Goal: Task Accomplishment & Management: Complete application form

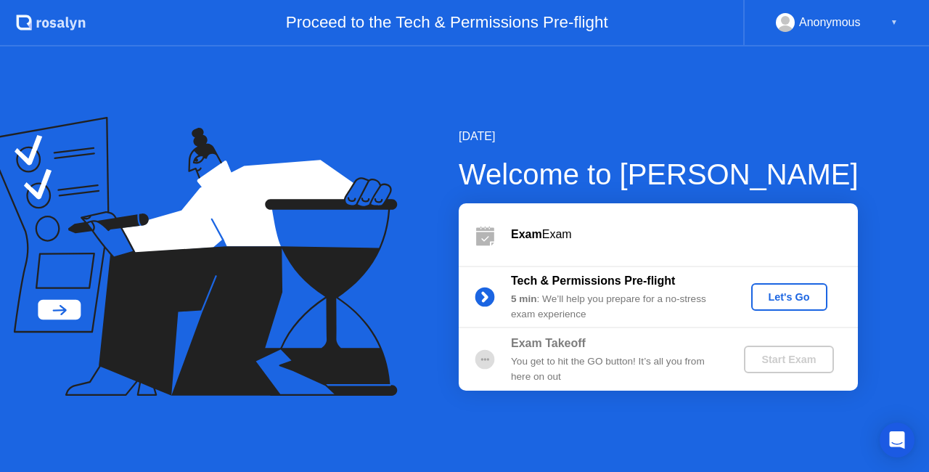
click at [796, 291] on div "Let's Go" at bounding box center [789, 297] width 65 height 12
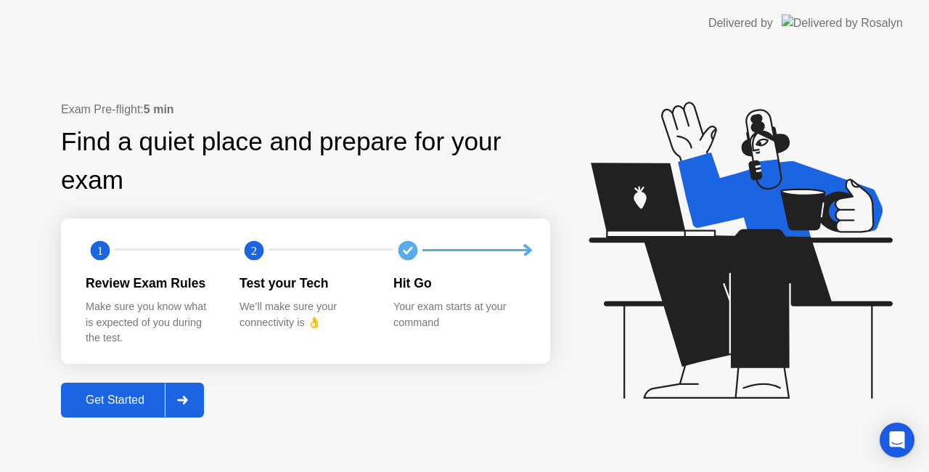
click at [131, 407] on div "Get Started" at bounding box center [114, 400] width 99 height 13
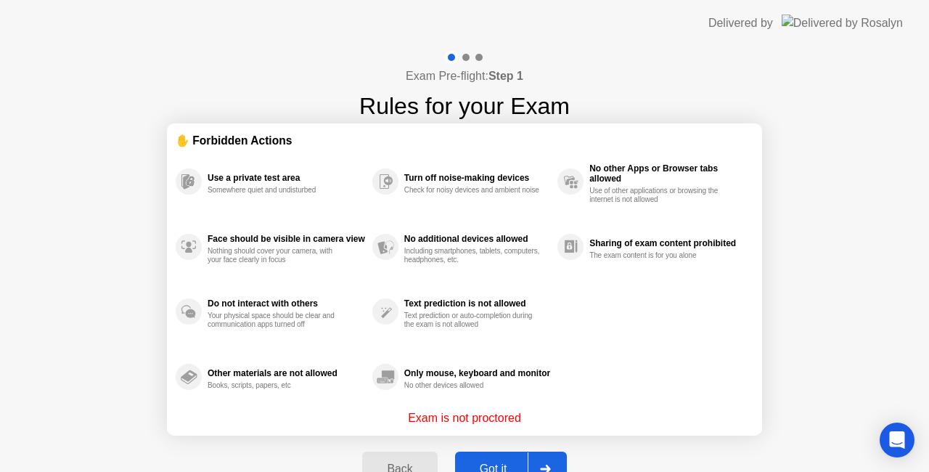
click at [507, 455] on button "Got it" at bounding box center [511, 469] width 112 height 35
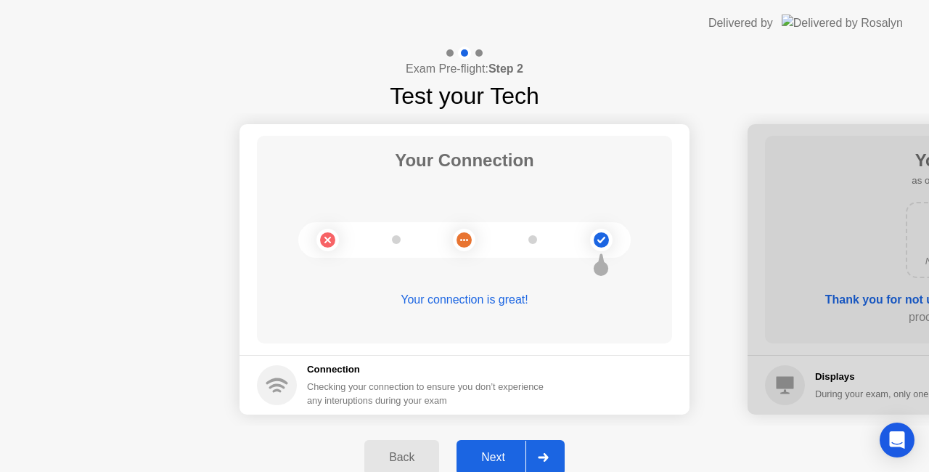
click at [509, 443] on button "Next" at bounding box center [511, 457] width 108 height 35
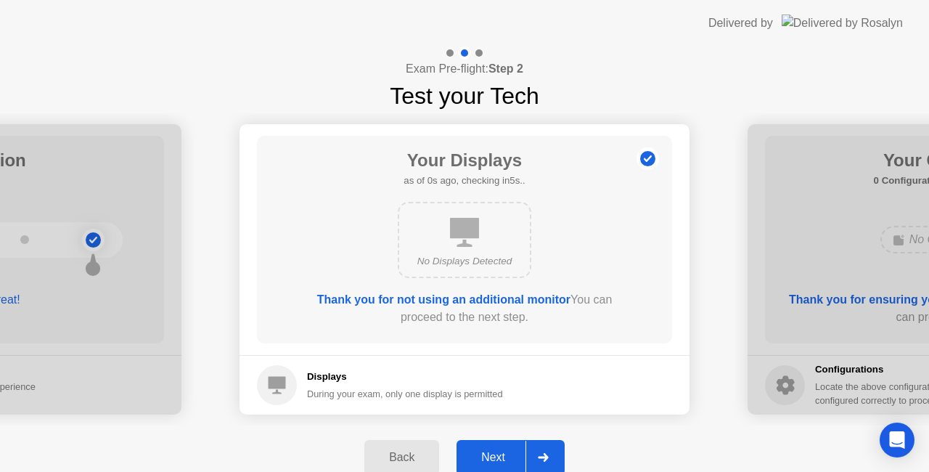
click at [502, 455] on div "Next" at bounding box center [493, 457] width 65 height 13
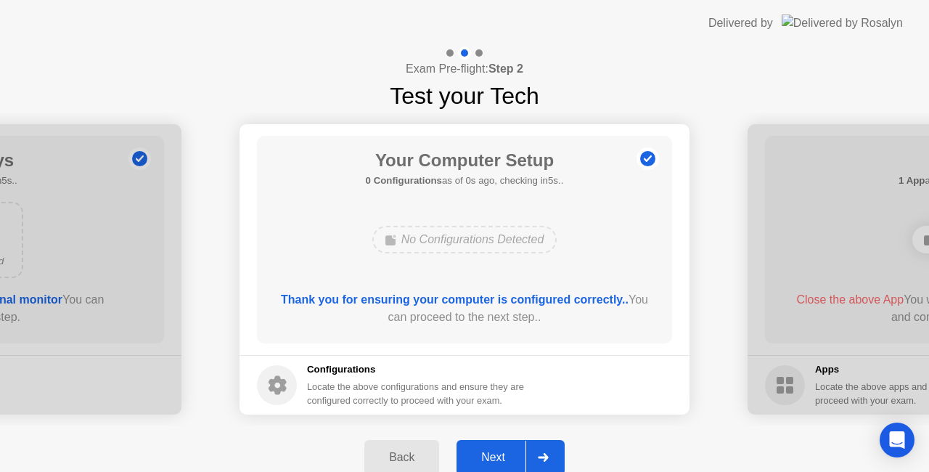
click at [502, 452] on div "Next" at bounding box center [493, 457] width 65 height 13
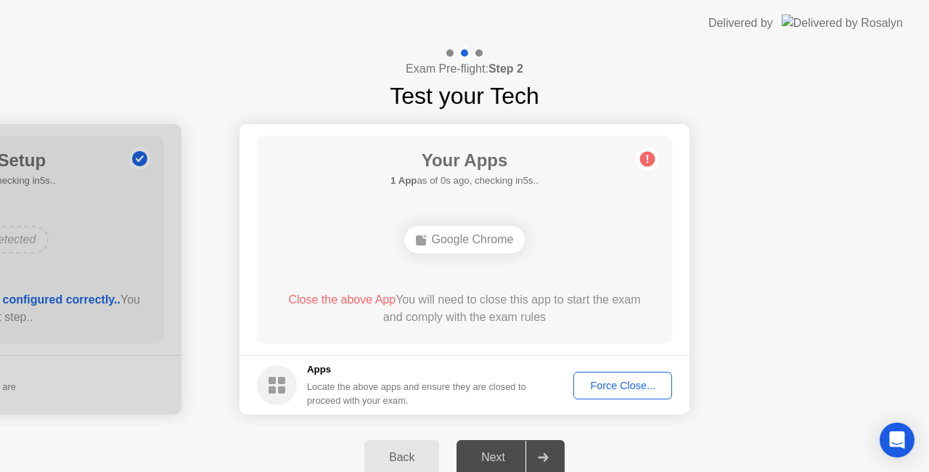
click at [502, 454] on div "Next" at bounding box center [493, 457] width 65 height 13
click at [638, 376] on button "Force Close..." at bounding box center [623, 386] width 99 height 28
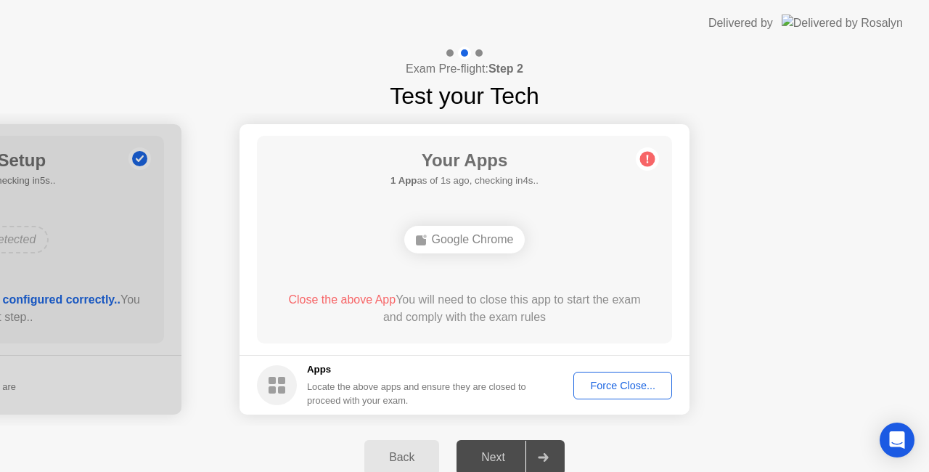
click at [647, 173] on div "Your Apps 1 App as of 1s ago, checking in4s.. Google Chrome Close the above App…" at bounding box center [464, 240] width 415 height 208
click at [647, 388] on div "Force Close..." at bounding box center [623, 386] width 89 height 12
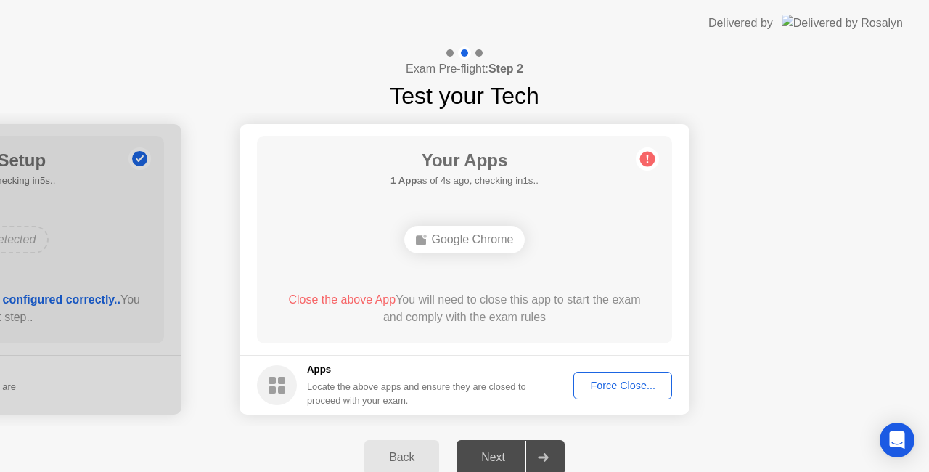
click at [623, 398] on button "Force Close..." at bounding box center [623, 386] width 99 height 28
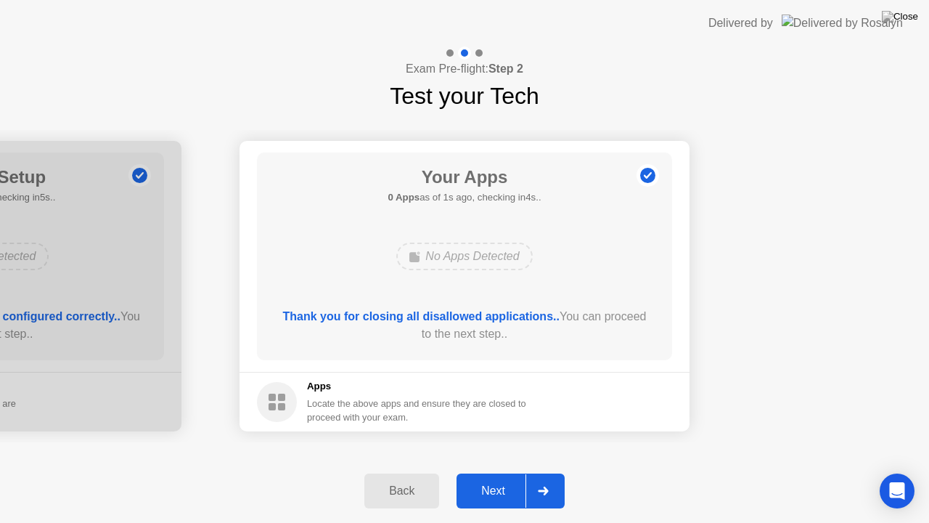
click at [488, 471] on button "Next" at bounding box center [511, 490] width 108 height 35
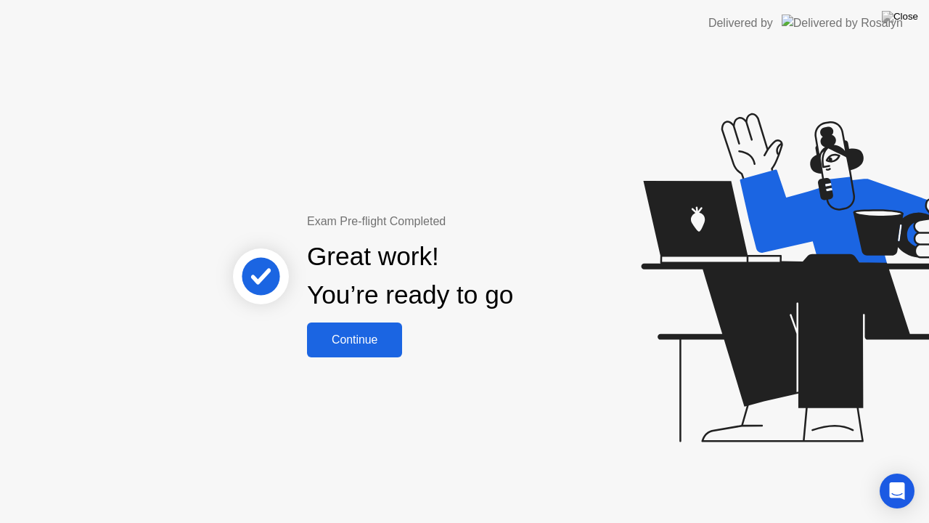
click at [359, 342] on div "Continue" at bounding box center [354, 339] width 86 height 13
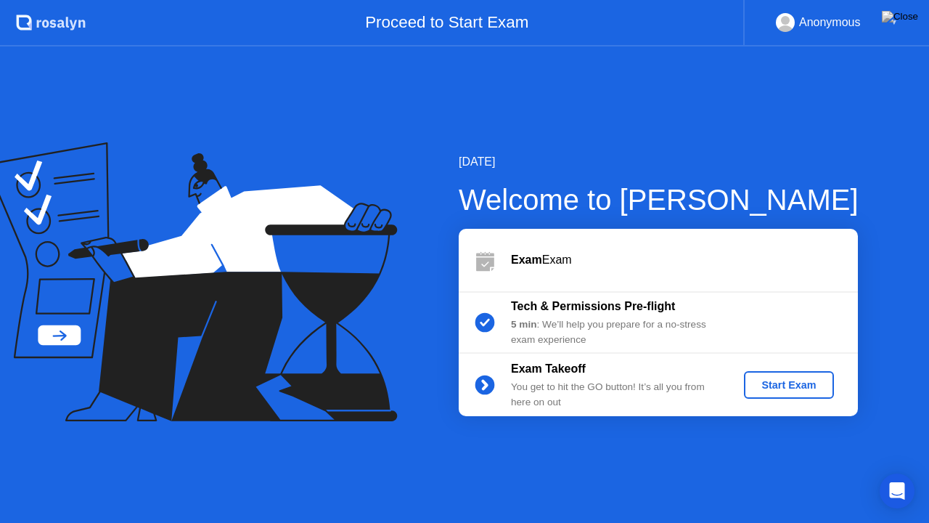
click at [816, 379] on div "Start Exam" at bounding box center [789, 385] width 78 height 12
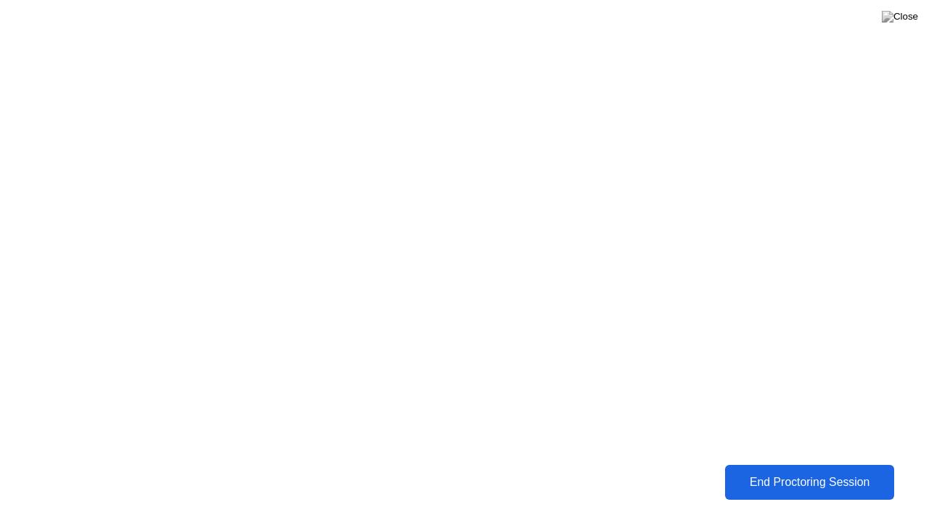
click at [871, 471] on div "End Proctoring Session" at bounding box center [809, 482] width 161 height 13
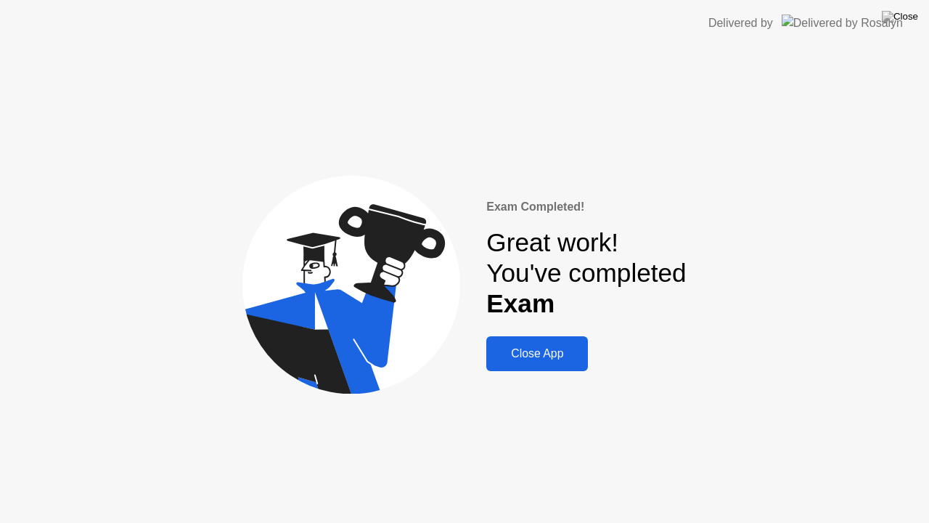
click at [555, 356] on div "Close App" at bounding box center [537, 353] width 93 height 13
